Goal: Find contact information: Find contact information

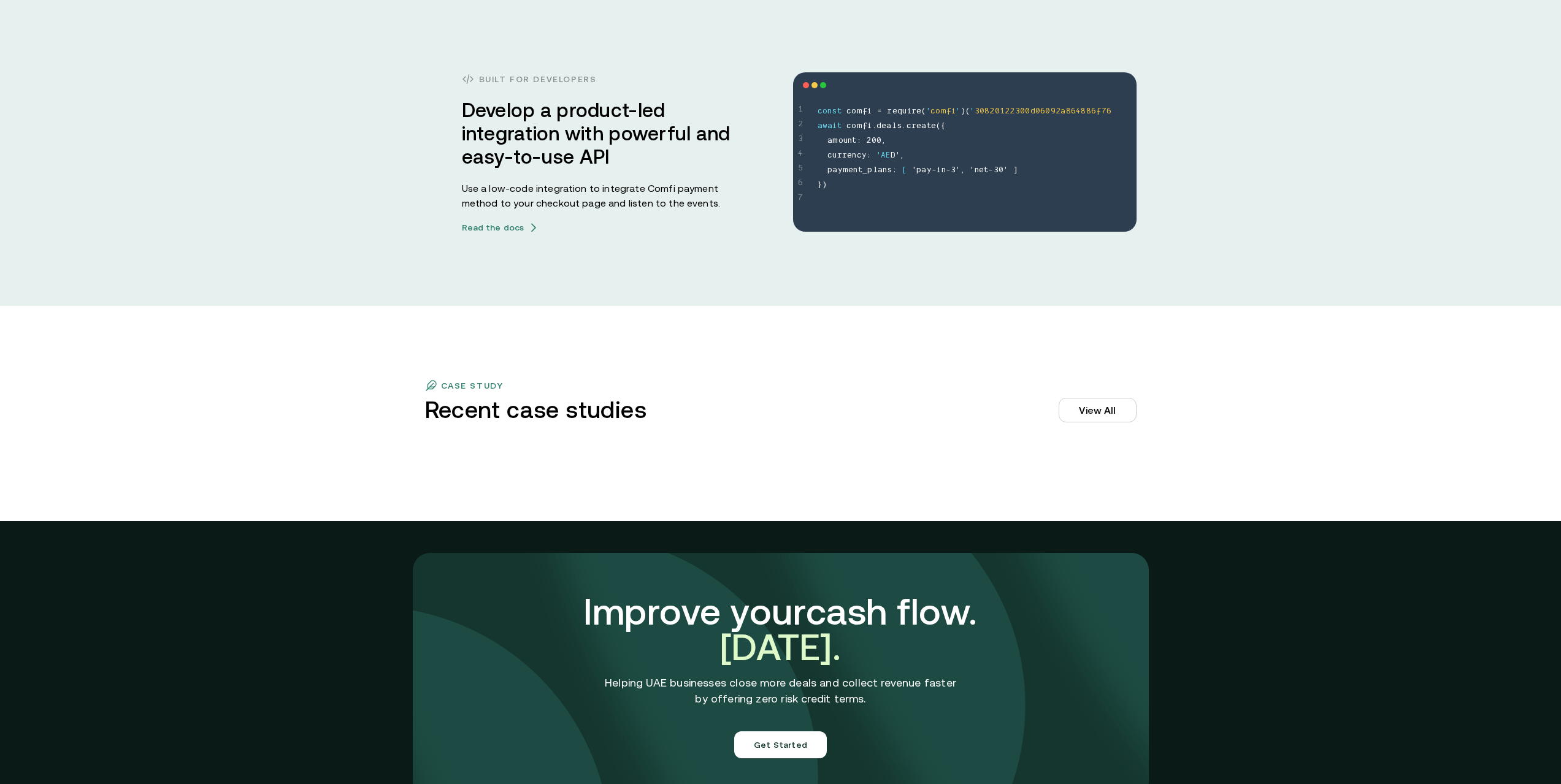
scroll to position [3819, 0]
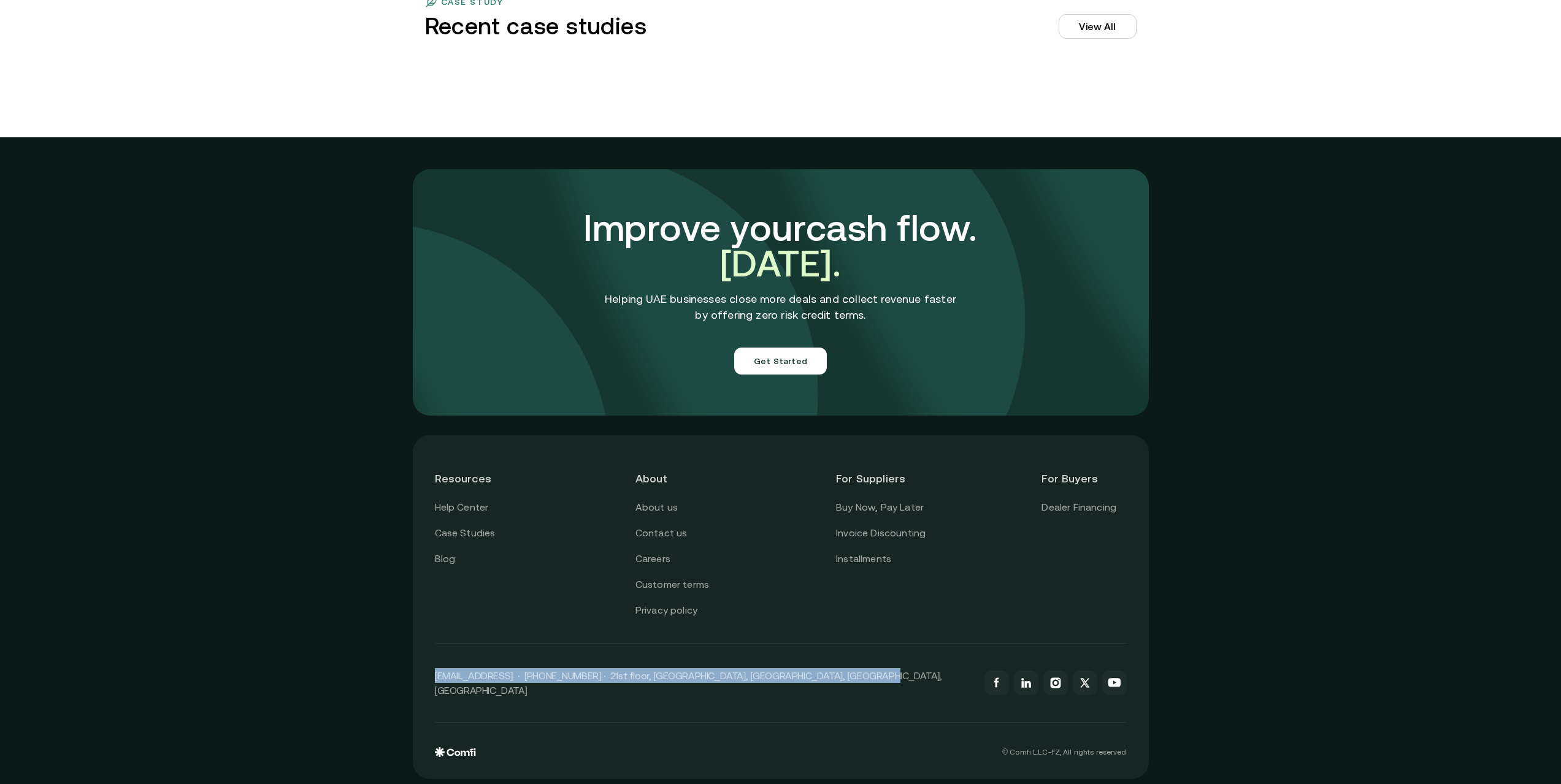
drag, startPoint x: 852, startPoint y: 679, endPoint x: 440, endPoint y: 683, distance: 412.0
click at [440, 683] on p "[EMAIL_ADDRESS] · [PHONE_NUMBER] · 21st floor, [GEOGRAPHIC_DATA], [GEOGRAPHIC_D…" at bounding box center [704, 683] width 538 height 30
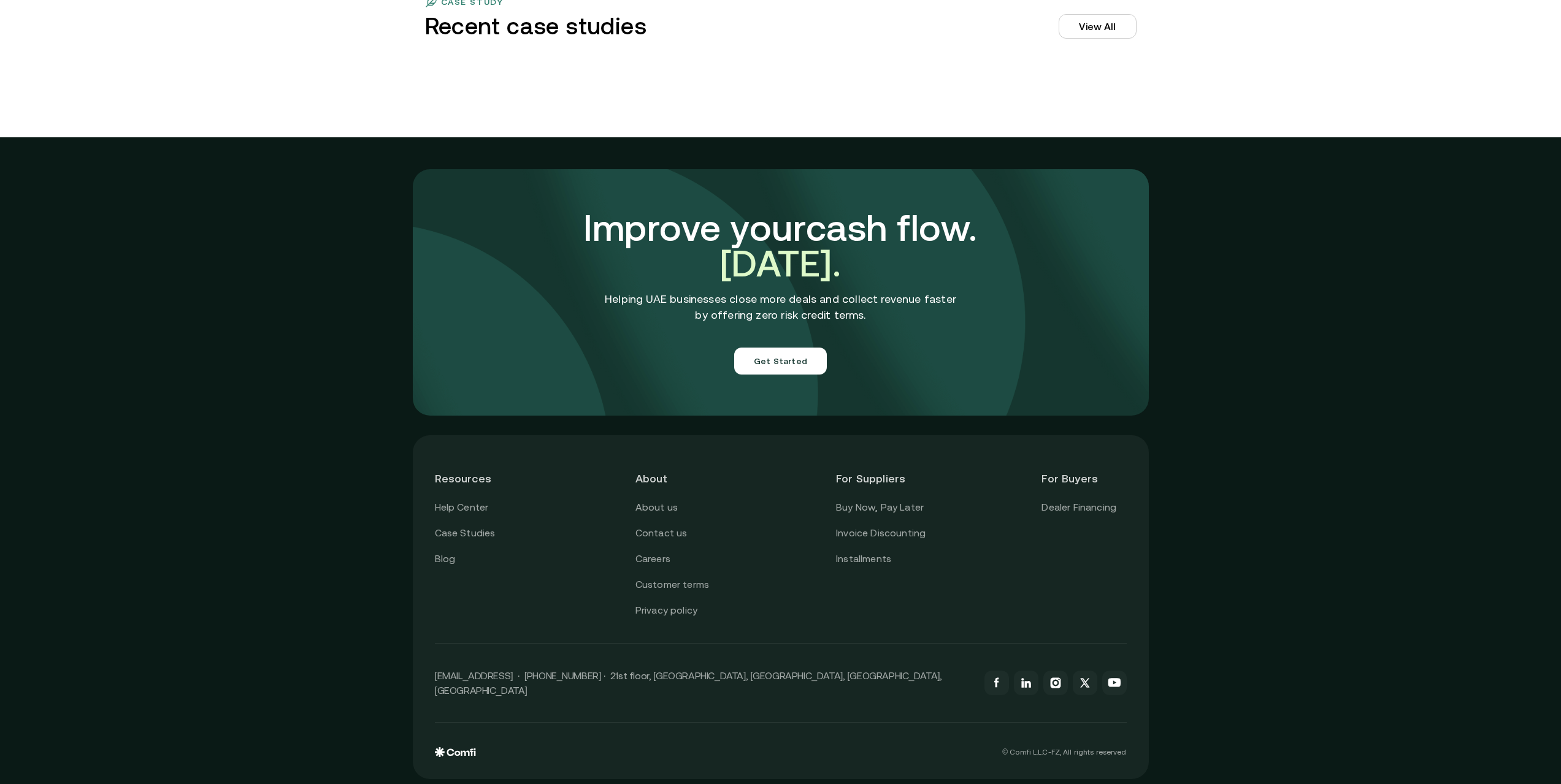
click at [1301, 491] on div "Resources Help Center Case Studies Blog About About us Contact us Careers Custo…" at bounding box center [780, 607] width 1561 height 364
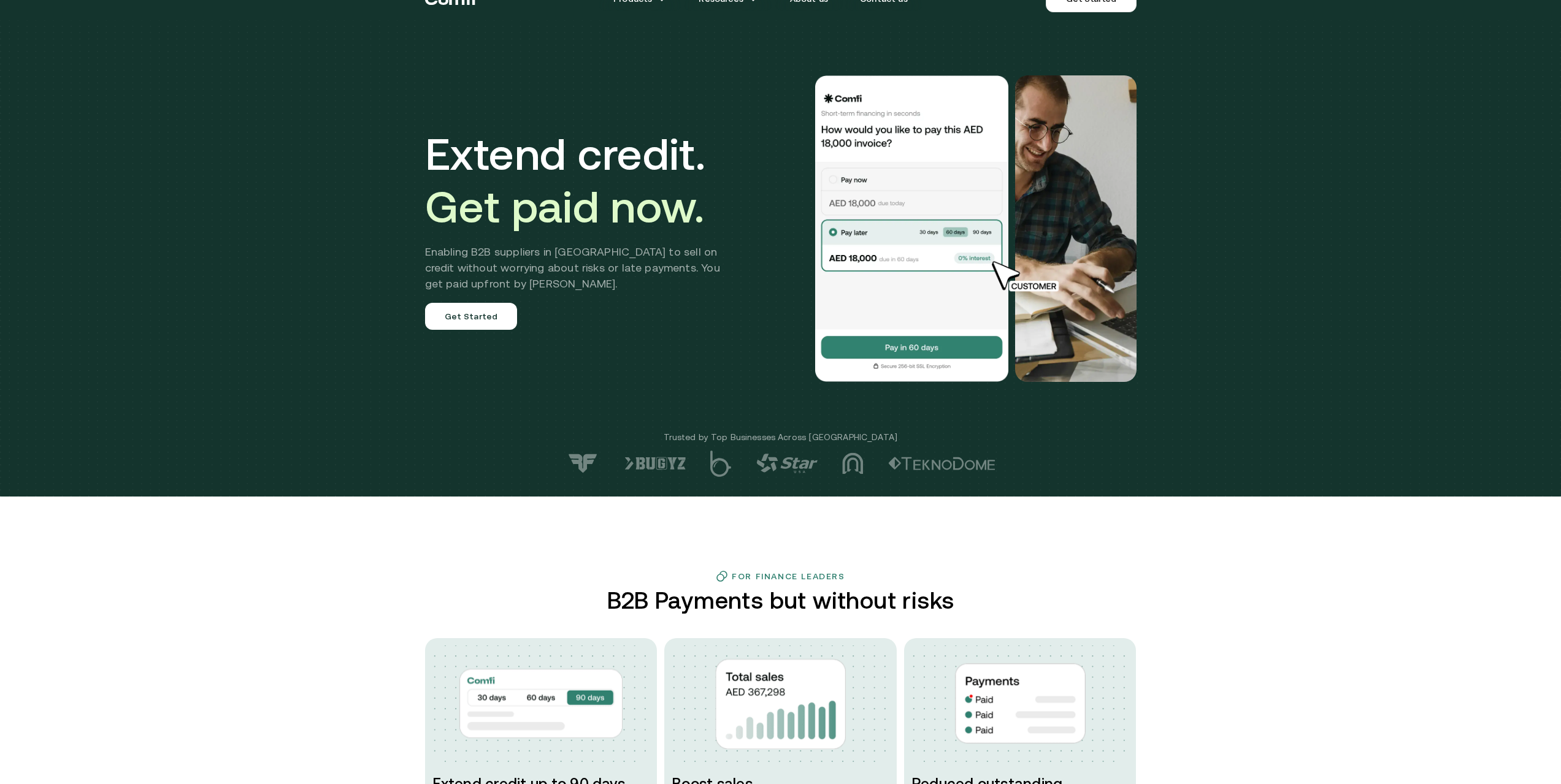
scroll to position [0, 0]
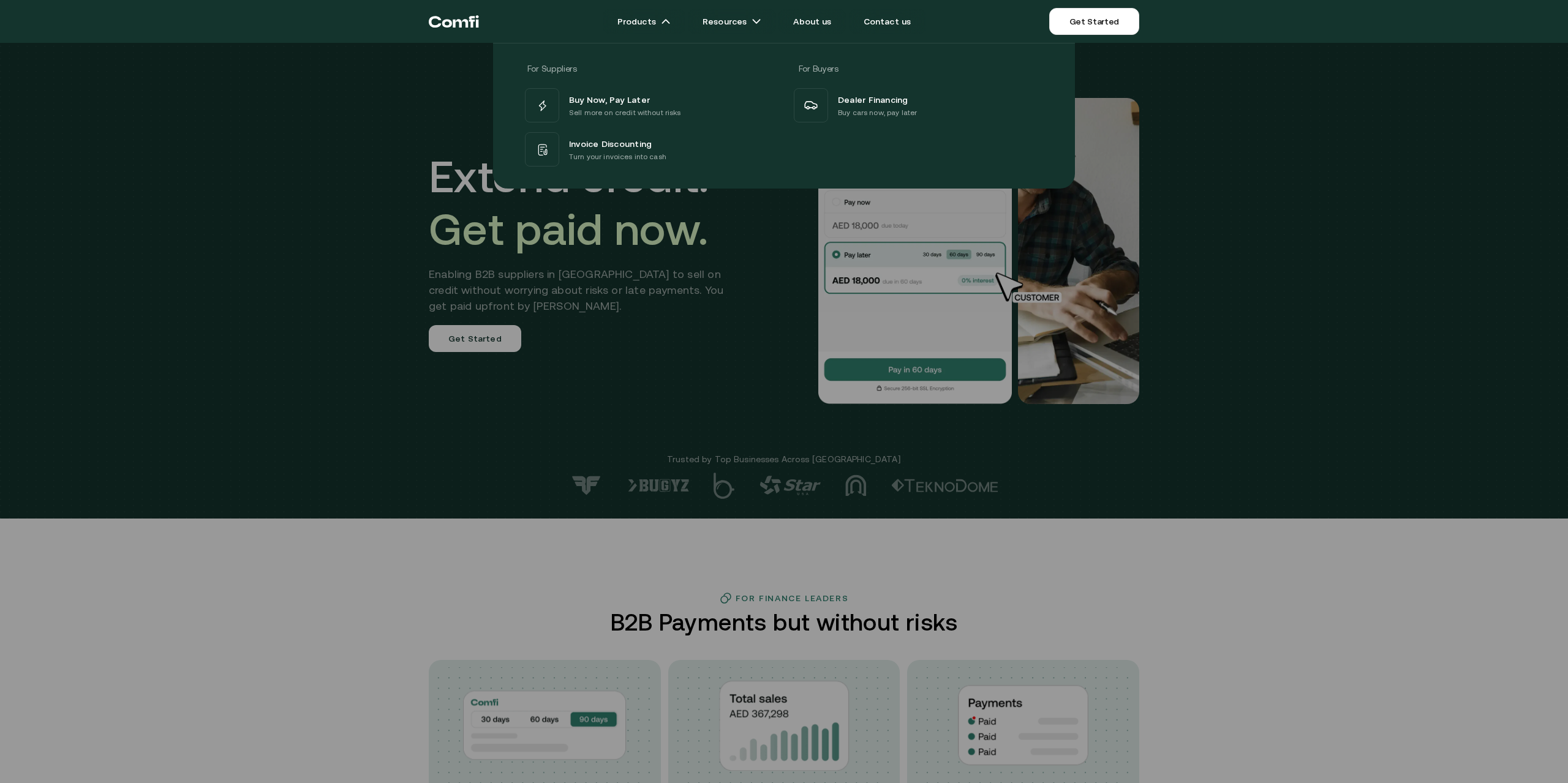
drag, startPoint x: 1322, startPoint y: 190, endPoint x: 1304, endPoint y: 199, distance: 20.1
click at [1322, 189] on div at bounding box center [784, 434] width 1568 height 783
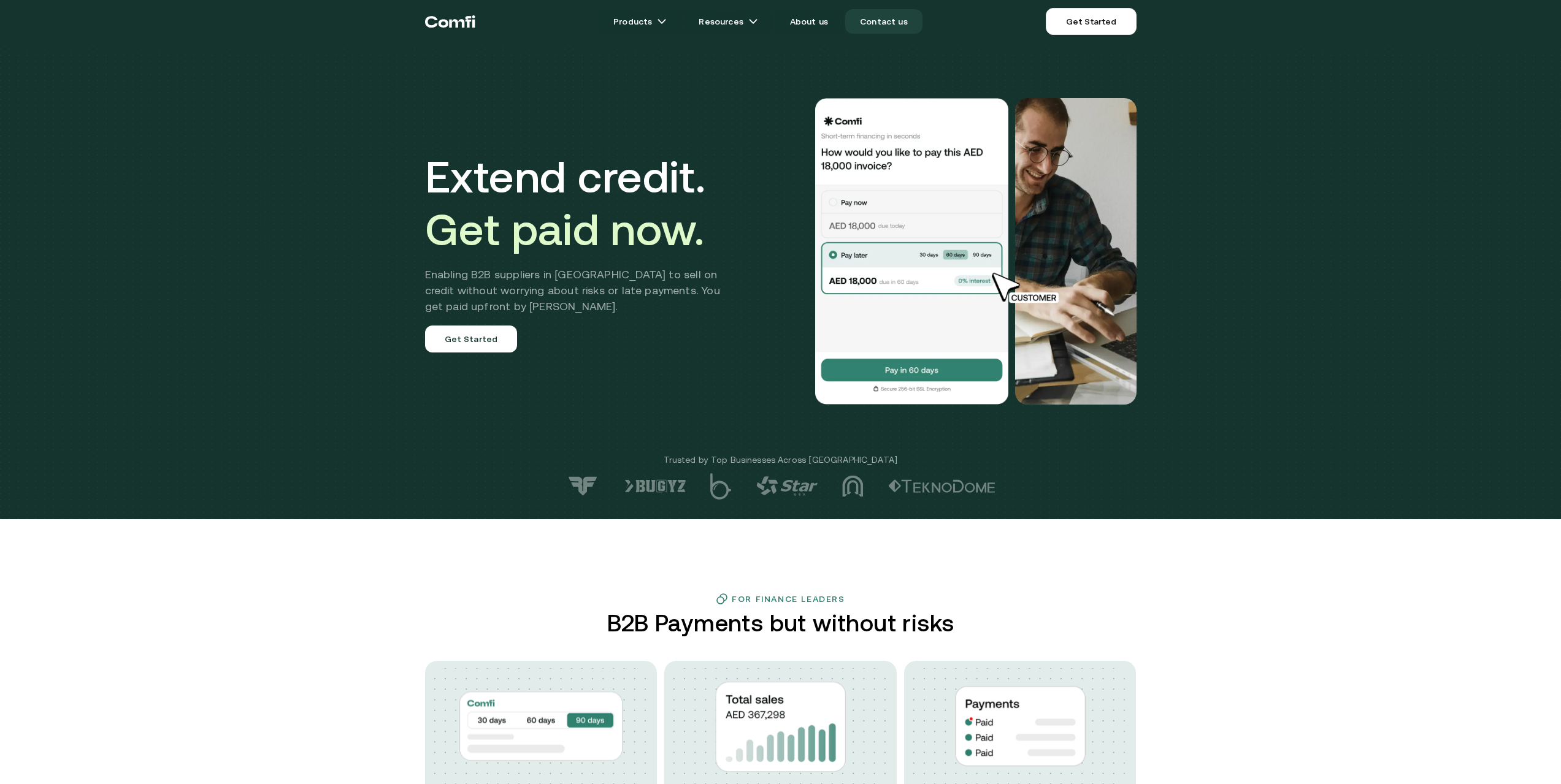
click at [892, 17] on link "Contact us" at bounding box center [884, 21] width 77 height 24
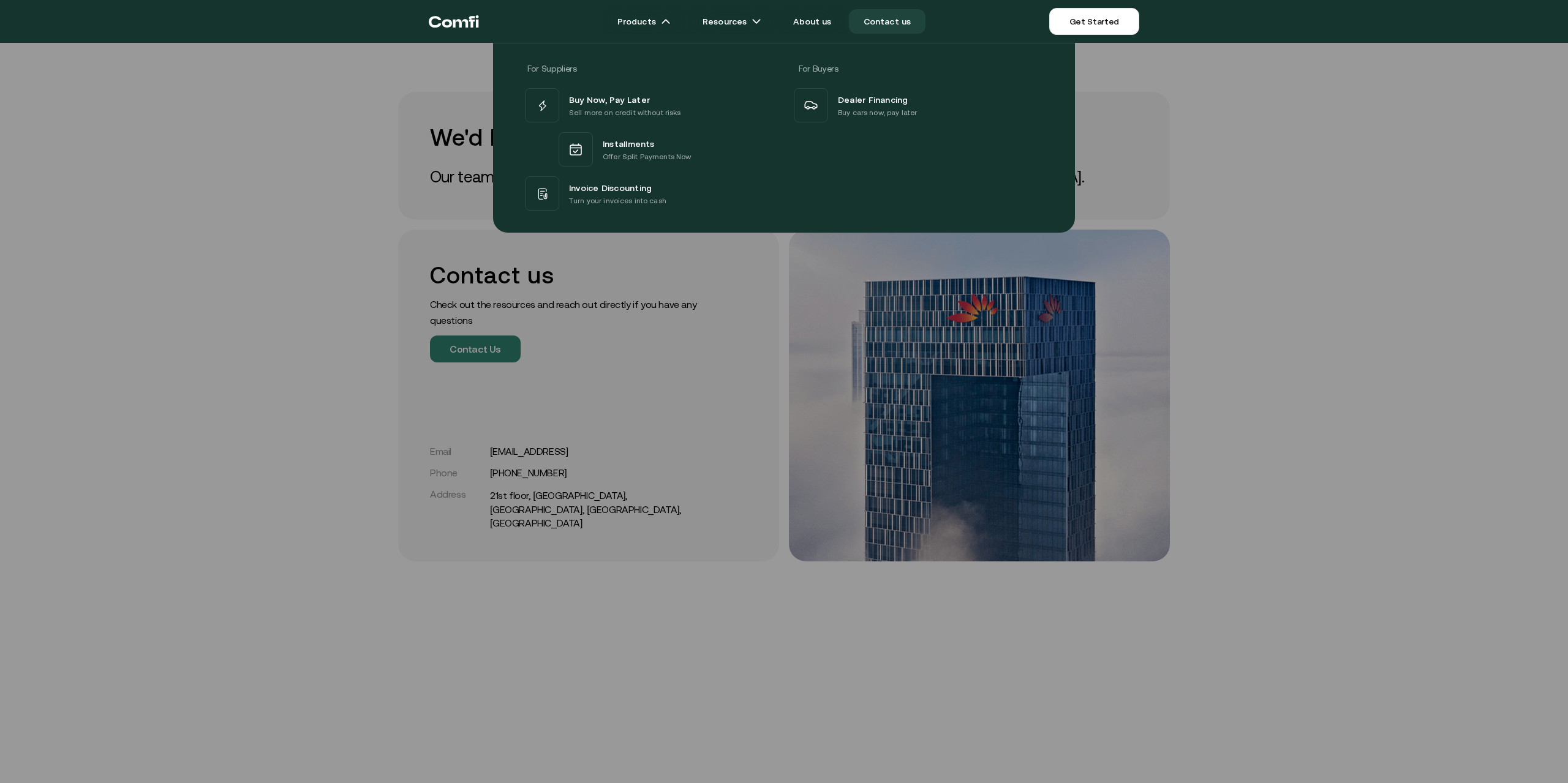
drag, startPoint x: 1261, startPoint y: 120, endPoint x: 1028, endPoint y: 80, distance: 236.4
click at [1261, 120] on div "For Suppliers For Buyers Buy Now, Pay Later Sell more on credit without risks I…" at bounding box center [784, 133] width 1568 height 199
click at [1239, 215] on div "For Suppliers For Buyers Buy Now, Pay Later Sell more on credit without risks I…" at bounding box center [784, 133] width 1568 height 199
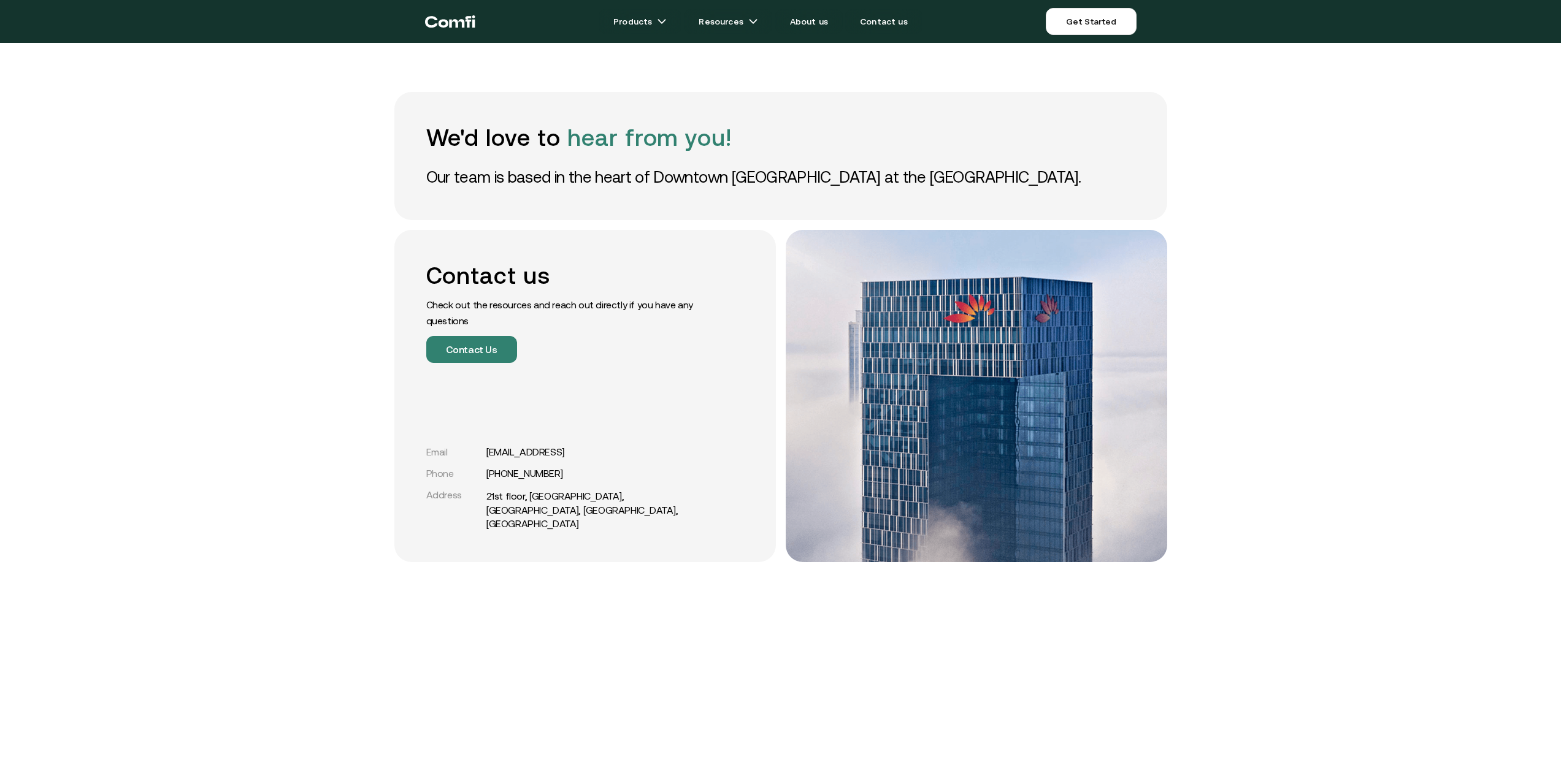
click at [273, 162] on div "We'd love to hear from you! Our team is based in the heart of Downtown [GEOGRAP…" at bounding box center [780, 613] width 1561 height 1226
